Goal: Task Accomplishment & Management: Complete application form

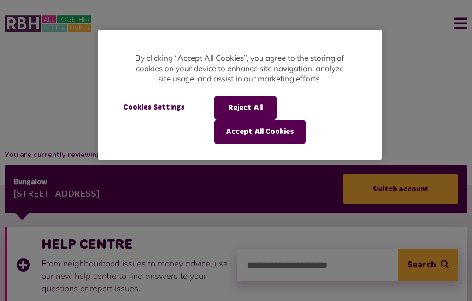
click at [260, 99] on button "Reject All" at bounding box center [245, 108] width 62 height 24
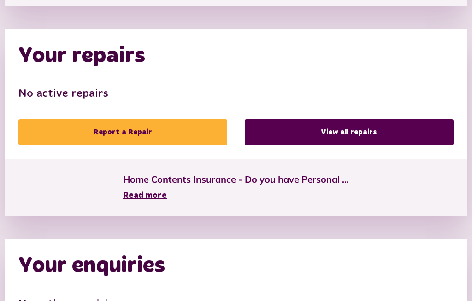
scroll to position [500, 0]
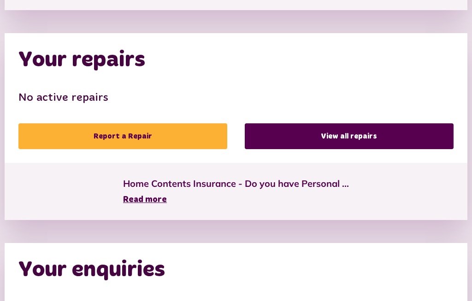
click at [130, 139] on link "Report a Repair" at bounding box center [122, 136] width 209 height 26
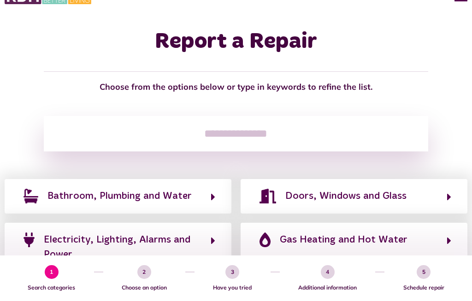
scroll to position [35, 0]
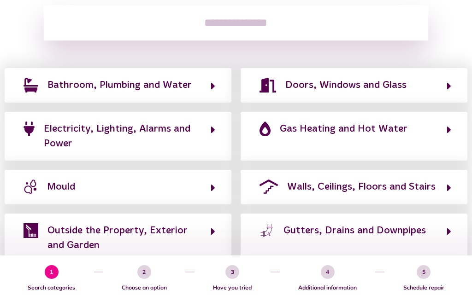
click at [355, 194] on span "Walls, Ceilings, Floors and Stairs" at bounding box center [361, 187] width 148 height 15
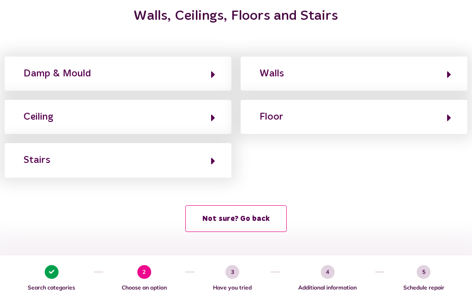
scroll to position [93, 0]
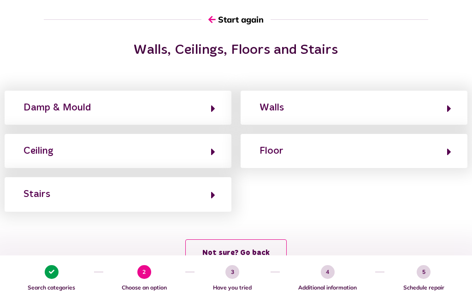
click at [365, 156] on button "Floor" at bounding box center [353, 151] width 194 height 16
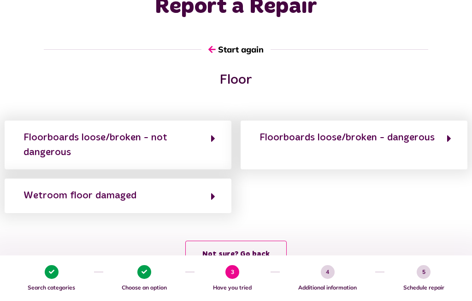
scroll to position [63, 0]
click at [348, 227] on div "Floor Floorboards loose/broken - not dangerous Floorboards loose/broken - dange…" at bounding box center [236, 174] width 472 height 205
click at [135, 138] on div "Floorboards loose/broken - not dangerous" at bounding box center [112, 145] width 178 height 30
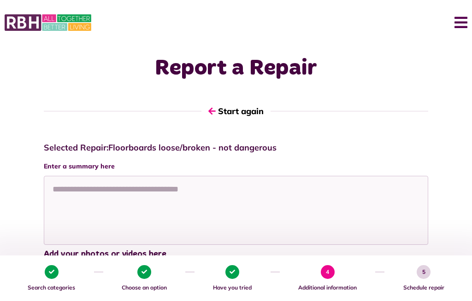
scroll to position [0, 0]
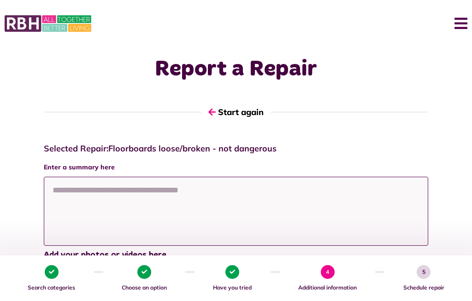
click at [162, 201] on textarea at bounding box center [236, 211] width 384 height 69
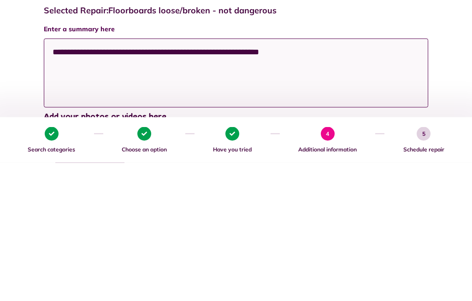
click at [255, 177] on textarea "**********" at bounding box center [236, 211] width 384 height 69
click at [332, 177] on textarea "**********" at bounding box center [236, 211] width 384 height 69
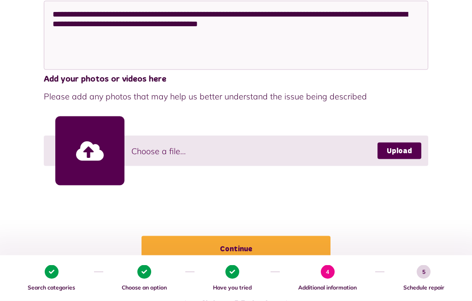
scroll to position [176, 0]
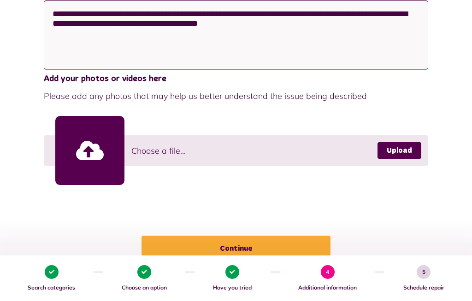
type textarea "**********"
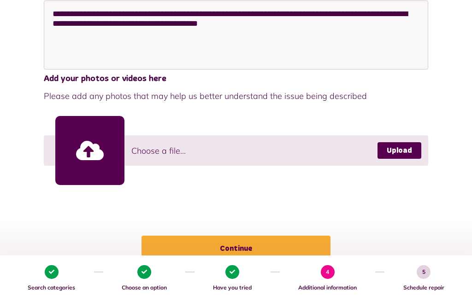
click at [249, 249] on button "Continue" at bounding box center [235, 249] width 189 height 26
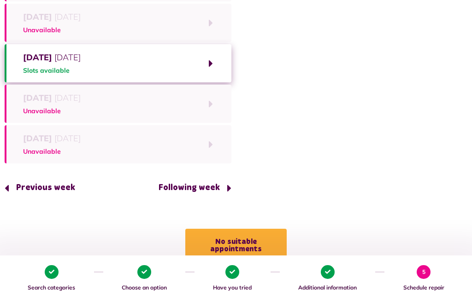
scroll to position [164, 0]
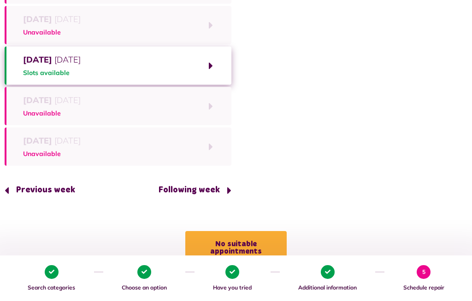
click at [146, 67] on button "Wednesday 1st October 2025 Slots available" at bounding box center [118, 66] width 227 height 38
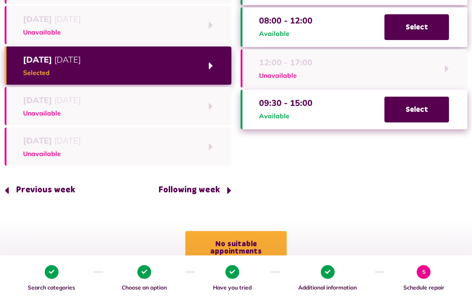
click at [412, 114] on span "Select" at bounding box center [416, 110] width 64 height 26
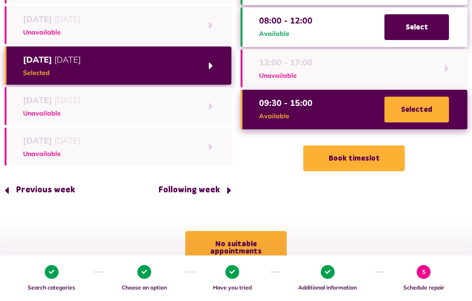
click at [362, 157] on button "Book timeslot" at bounding box center [353, 159] width 101 height 26
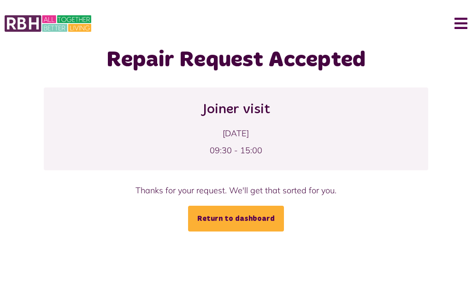
click at [241, 218] on link "Return to dashboard" at bounding box center [236, 219] width 96 height 26
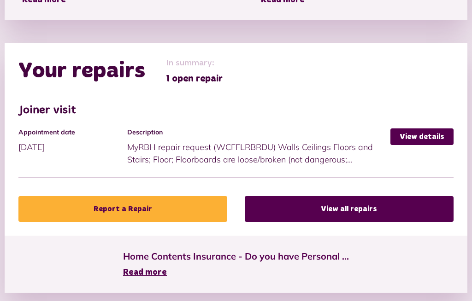
scroll to position [490, 0]
click at [140, 204] on link "Report a Repair" at bounding box center [122, 209] width 209 height 26
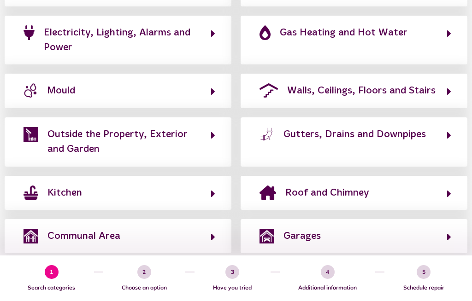
scroll to position [234, 0]
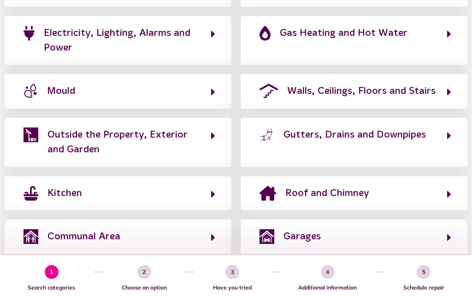
click at [419, 245] on button "Garages" at bounding box center [353, 237] width 194 height 16
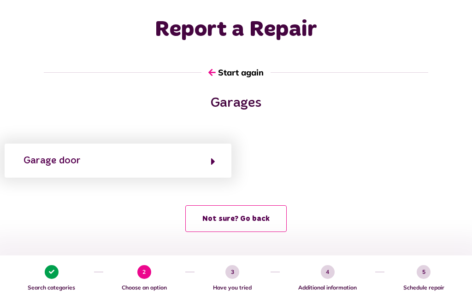
scroll to position [7, 0]
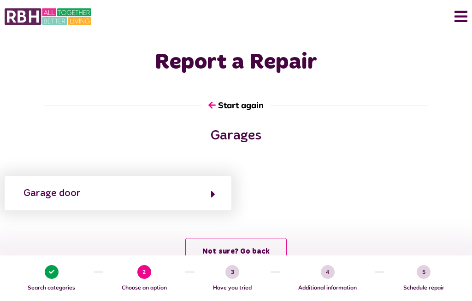
click at [237, 248] on button "Not sure? Go back" at bounding box center [235, 251] width 101 height 27
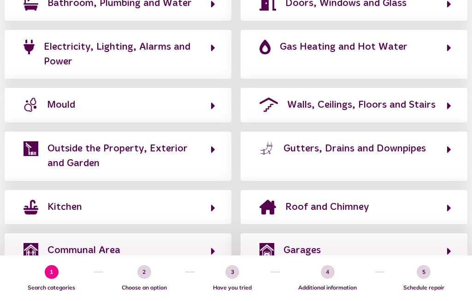
click at [209, 172] on button "Outside the Property, Exterior and Garden" at bounding box center [118, 156] width 194 height 31
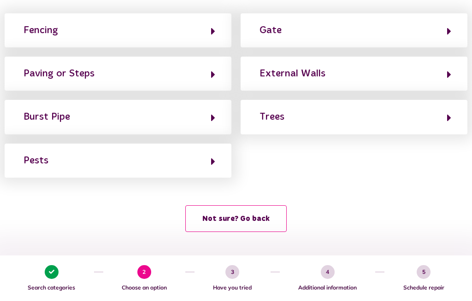
scroll to position [135, 0]
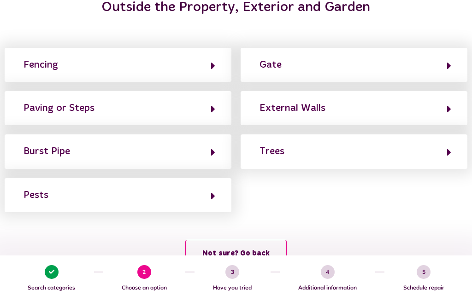
click at [403, 65] on button "Gate" at bounding box center [353, 65] width 194 height 16
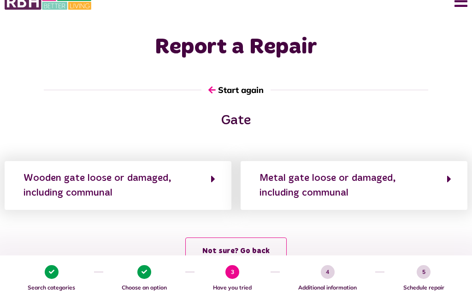
click at [244, 248] on button "Not sure? Go back" at bounding box center [235, 251] width 101 height 27
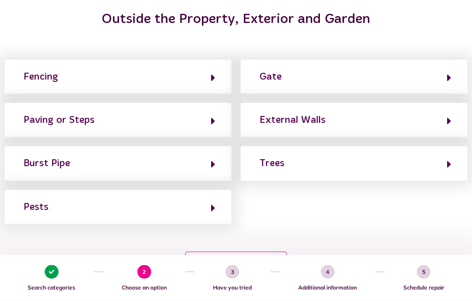
scroll to position [135, 0]
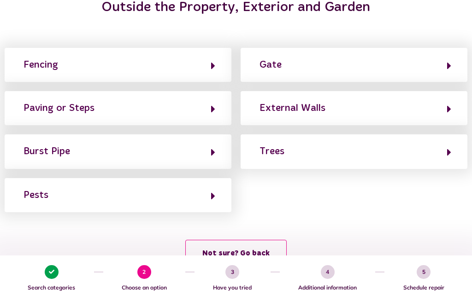
click at [250, 244] on button "Not sure? Go back" at bounding box center [235, 253] width 101 height 27
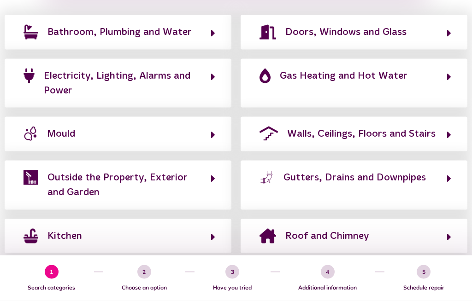
scroll to position [193, 0]
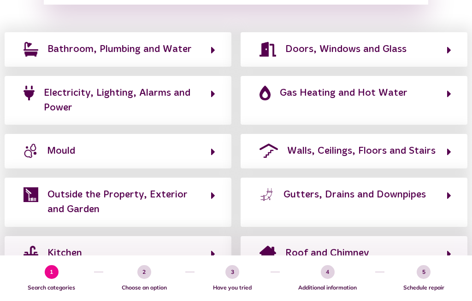
click at [443, 52] on button "Doors, Windows and Glass" at bounding box center [353, 49] width 194 height 16
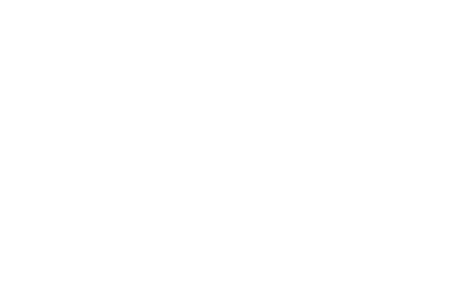
scroll to position [50, 0]
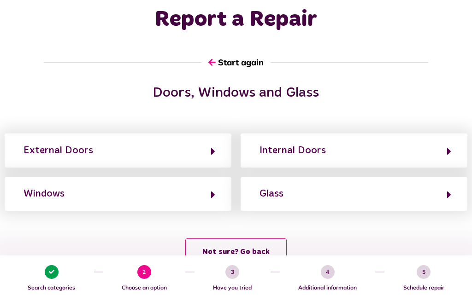
click at [198, 156] on button "External Doors" at bounding box center [118, 151] width 194 height 16
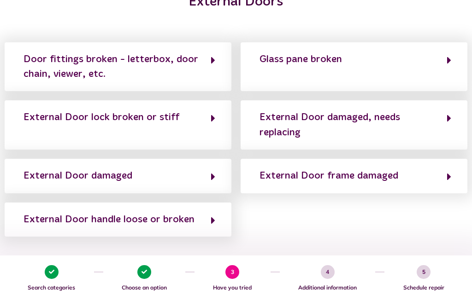
scroll to position [140, 0]
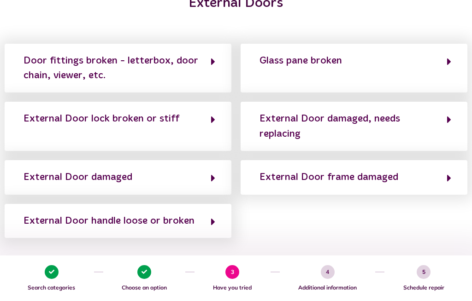
click at [192, 120] on button "External Door lock broken or stiff" at bounding box center [118, 126] width 194 height 31
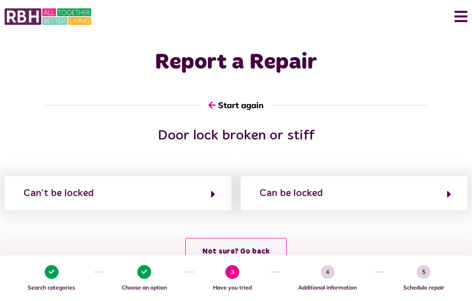
click at [236, 253] on button "Not sure? Go back" at bounding box center [235, 251] width 101 height 27
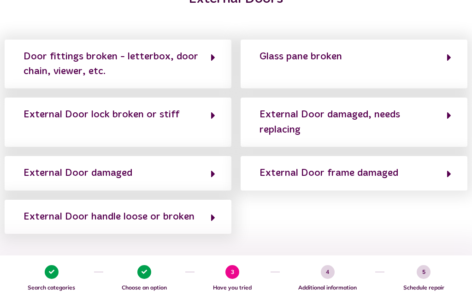
scroll to position [143, 0]
click at [409, 119] on div "External Door damaged, needs replacing" at bounding box center [348, 123] width 178 height 30
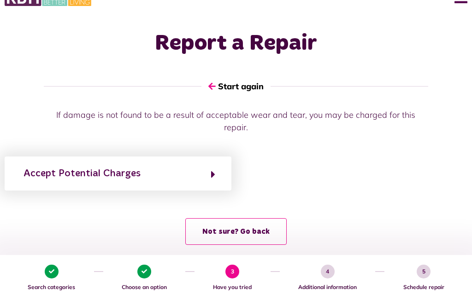
click at [134, 167] on div "Accept Potential Charges" at bounding box center [81, 174] width 117 height 15
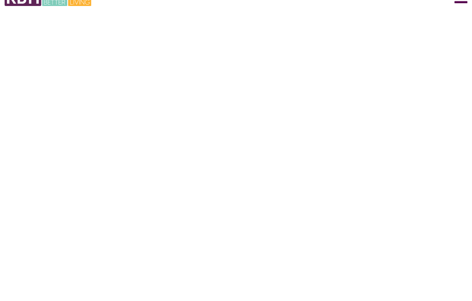
scroll to position [26, 0]
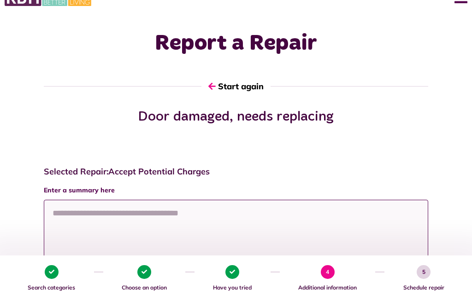
click at [105, 216] on textarea at bounding box center [236, 234] width 384 height 69
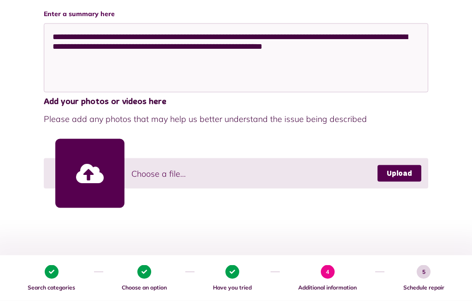
scroll to position [186, 0]
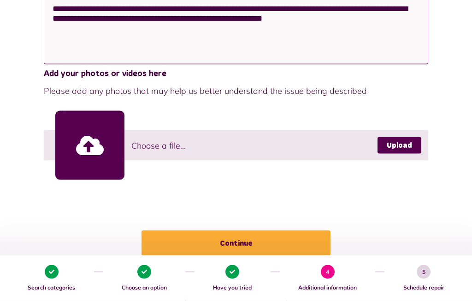
type textarea "**********"
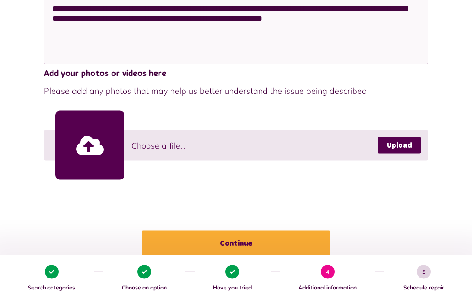
click at [246, 247] on button "Continue" at bounding box center [235, 244] width 189 height 26
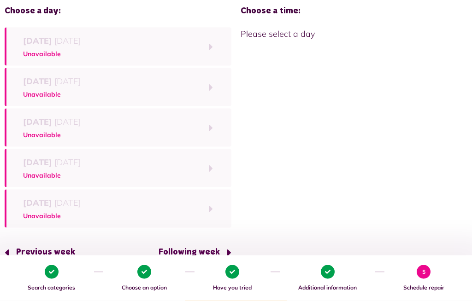
scroll to position [102, 0]
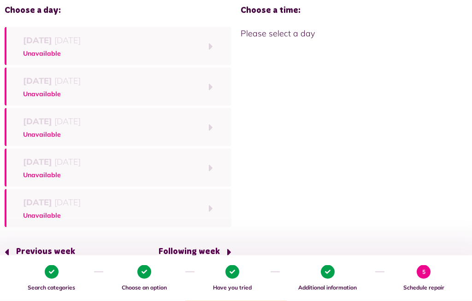
click at [192, 257] on button "Following week" at bounding box center [191, 252] width 80 height 26
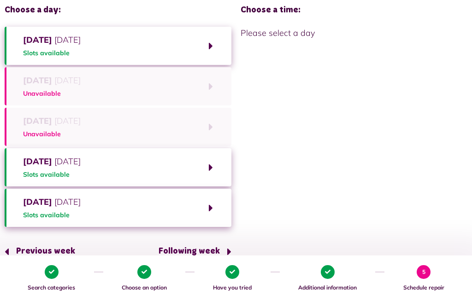
click at [70, 42] on span "Monday 13th October 2025" at bounding box center [52, 40] width 58 height 12
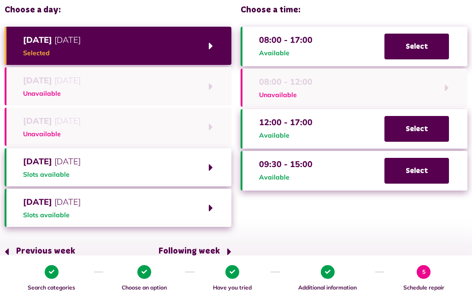
click at [412, 128] on span "Select" at bounding box center [416, 129] width 64 height 26
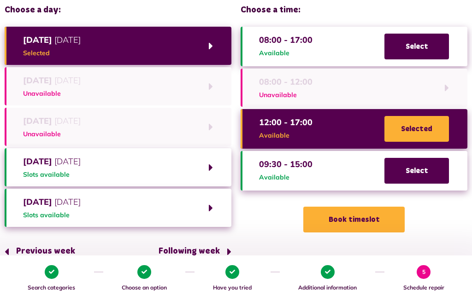
click at [357, 216] on button "Book timeslot" at bounding box center [353, 220] width 101 height 26
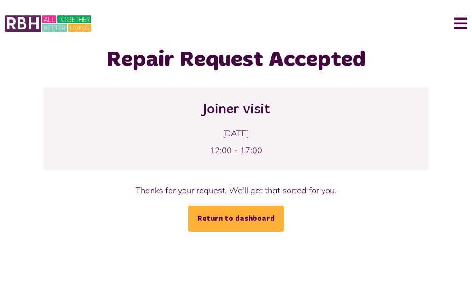
click at [462, 23] on button "Menu" at bounding box center [457, 23] width 20 height 29
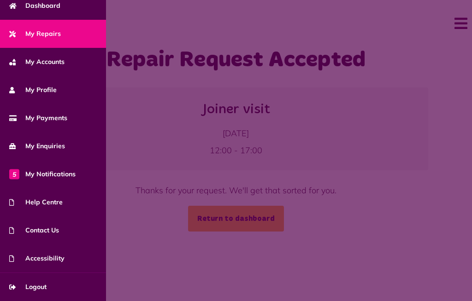
scroll to position [64, 0]
click at [58, 234] on span "Contact Us" at bounding box center [34, 231] width 50 height 10
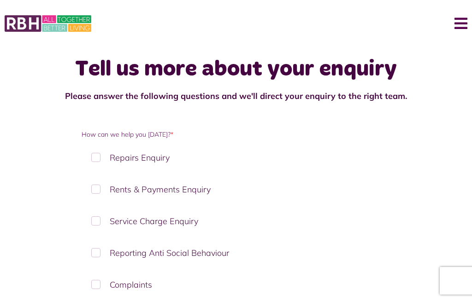
click at [456, 26] on button "Menu" at bounding box center [457, 23] width 20 height 29
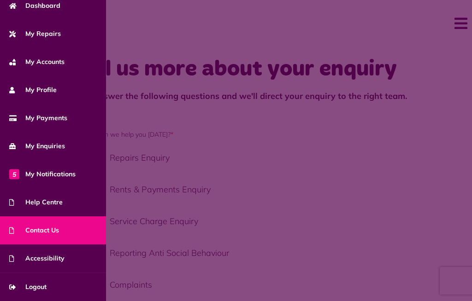
scroll to position [64, 0]
click at [65, 292] on link "Logout" at bounding box center [53, 287] width 106 height 28
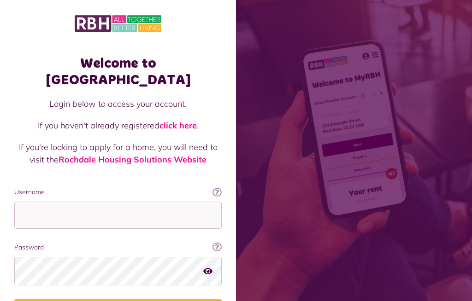
scroll to position [107, 0]
